Goal: Find specific page/section: Find specific page/section

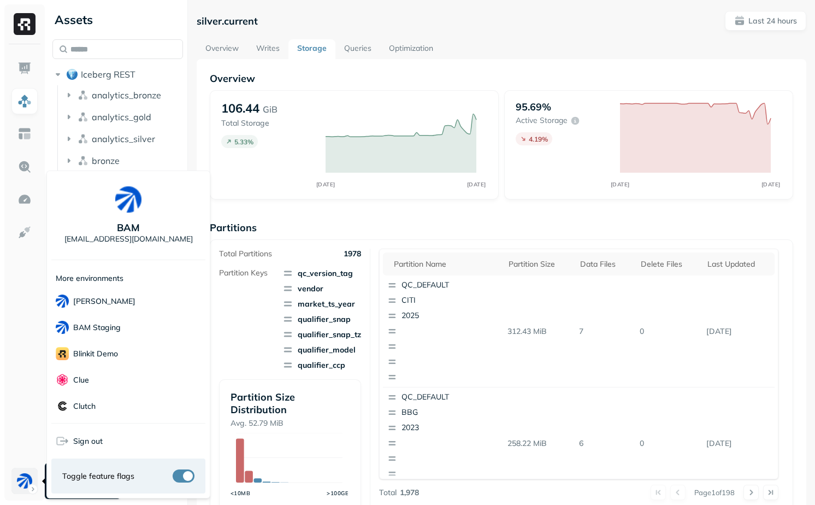
click at [32, 479] on html "Assets Iceberg REST analytics_bronze analytics_gold analytics_silver bronze fai…" at bounding box center [407, 252] width 815 height 505
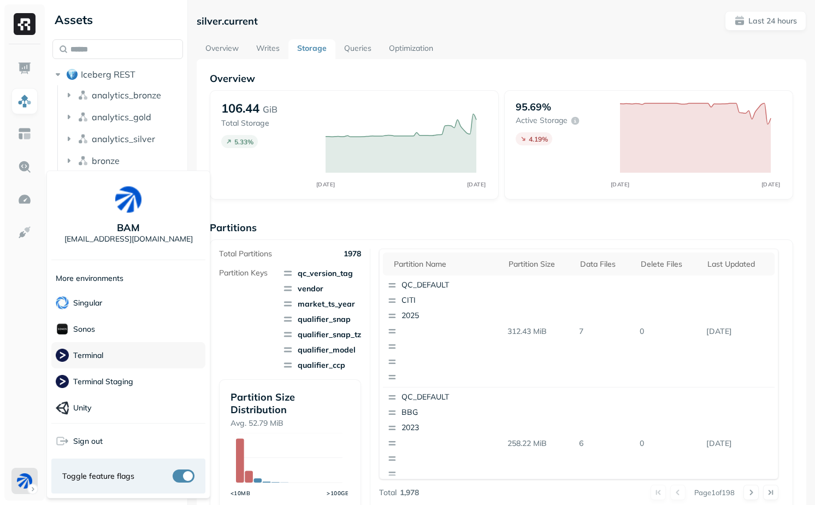
scroll to position [315, 0]
click at [114, 304] on div "Sonos" at bounding box center [128, 300] width 154 height 26
click at [322, 222] on html "Assets Iceberg REST analytics_bronze analytics_gold analytics_silver bronze fai…" at bounding box center [407, 252] width 815 height 505
